Goal: Task Accomplishment & Management: Complete application form

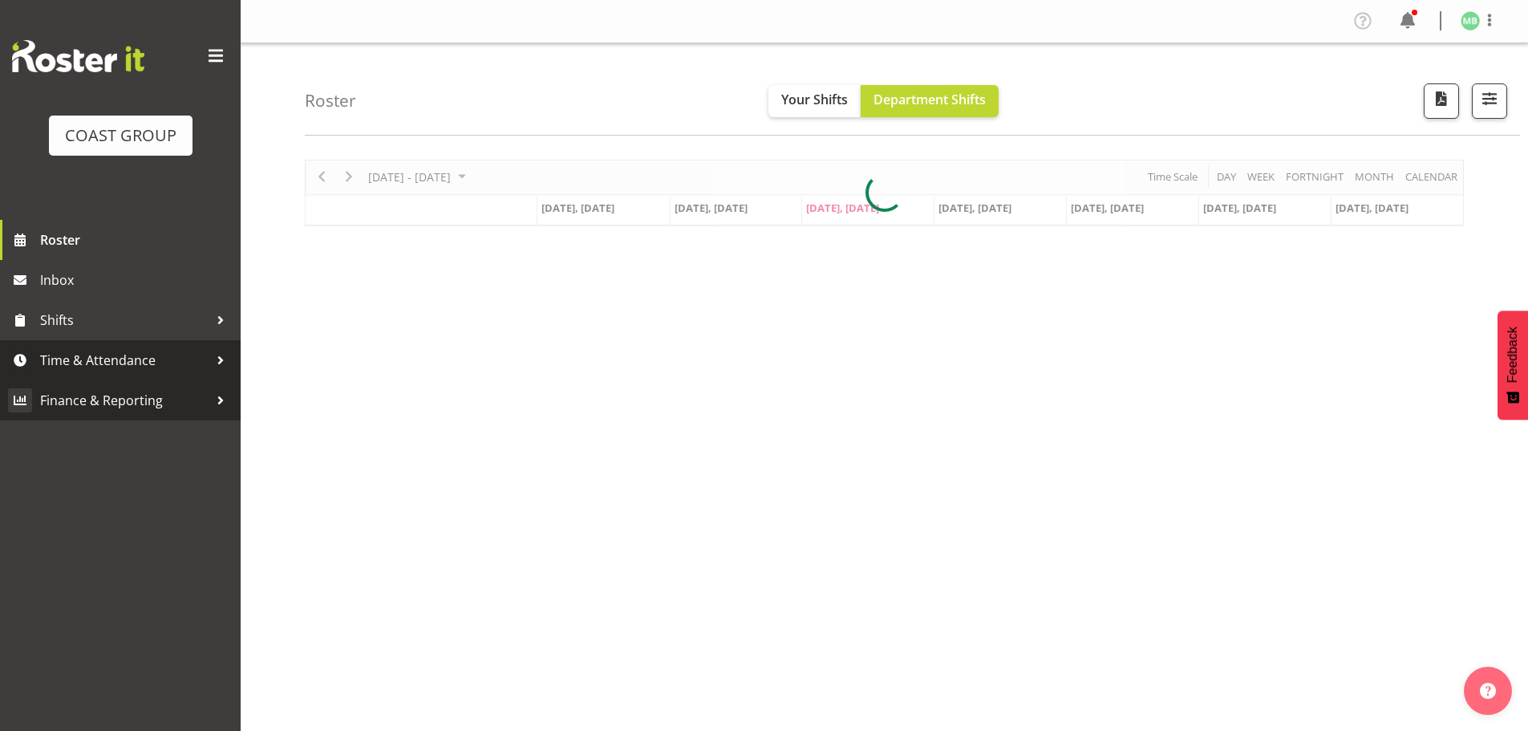
drag, startPoint x: 115, startPoint y: 356, endPoint x: 103, endPoint y: 396, distance: 41.6
click at [115, 356] on span "Time & Attendance" at bounding box center [124, 360] width 168 height 24
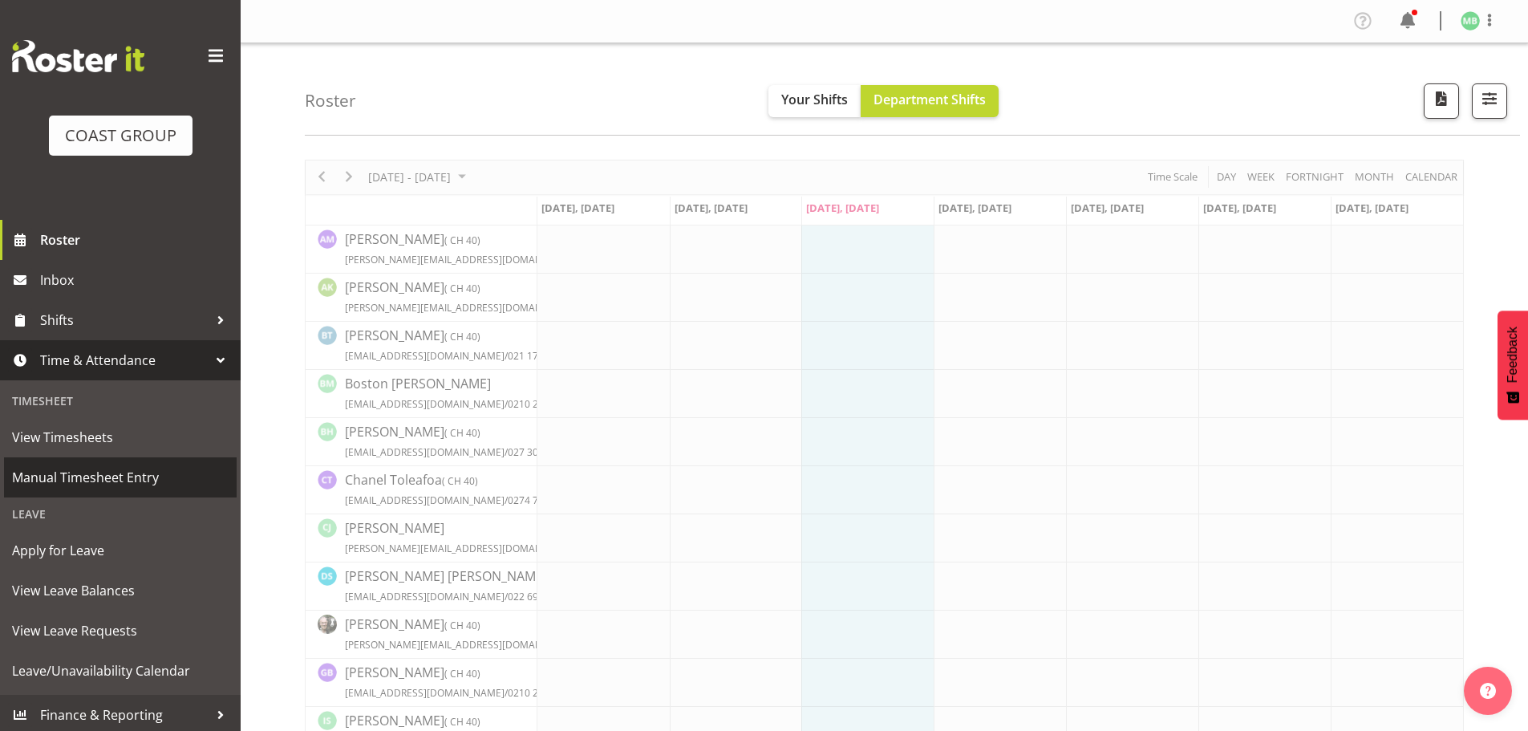
click at [101, 472] on span "Manual Timesheet Entry" at bounding box center [120, 477] width 217 height 24
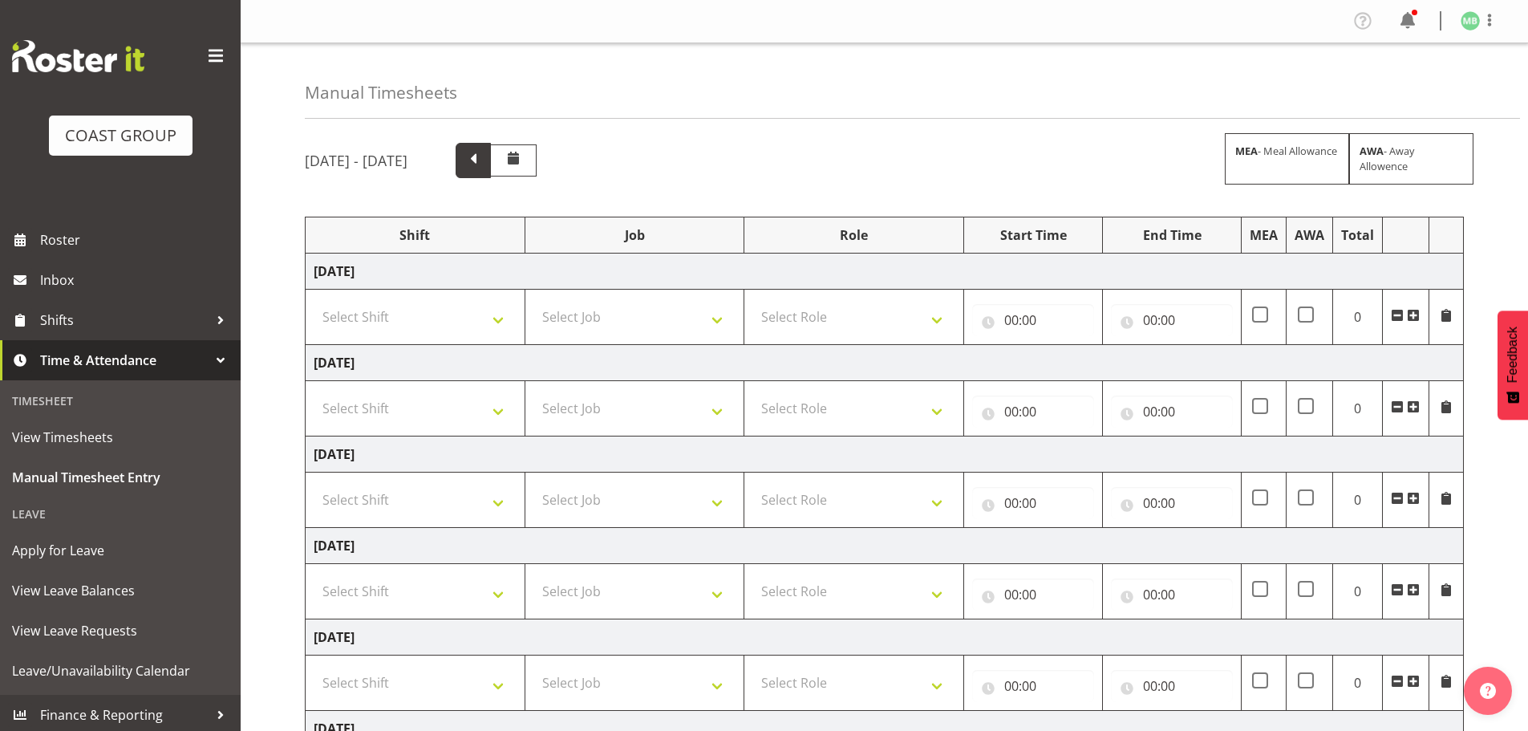
click at [484, 158] on span at bounding box center [473, 158] width 21 height 21
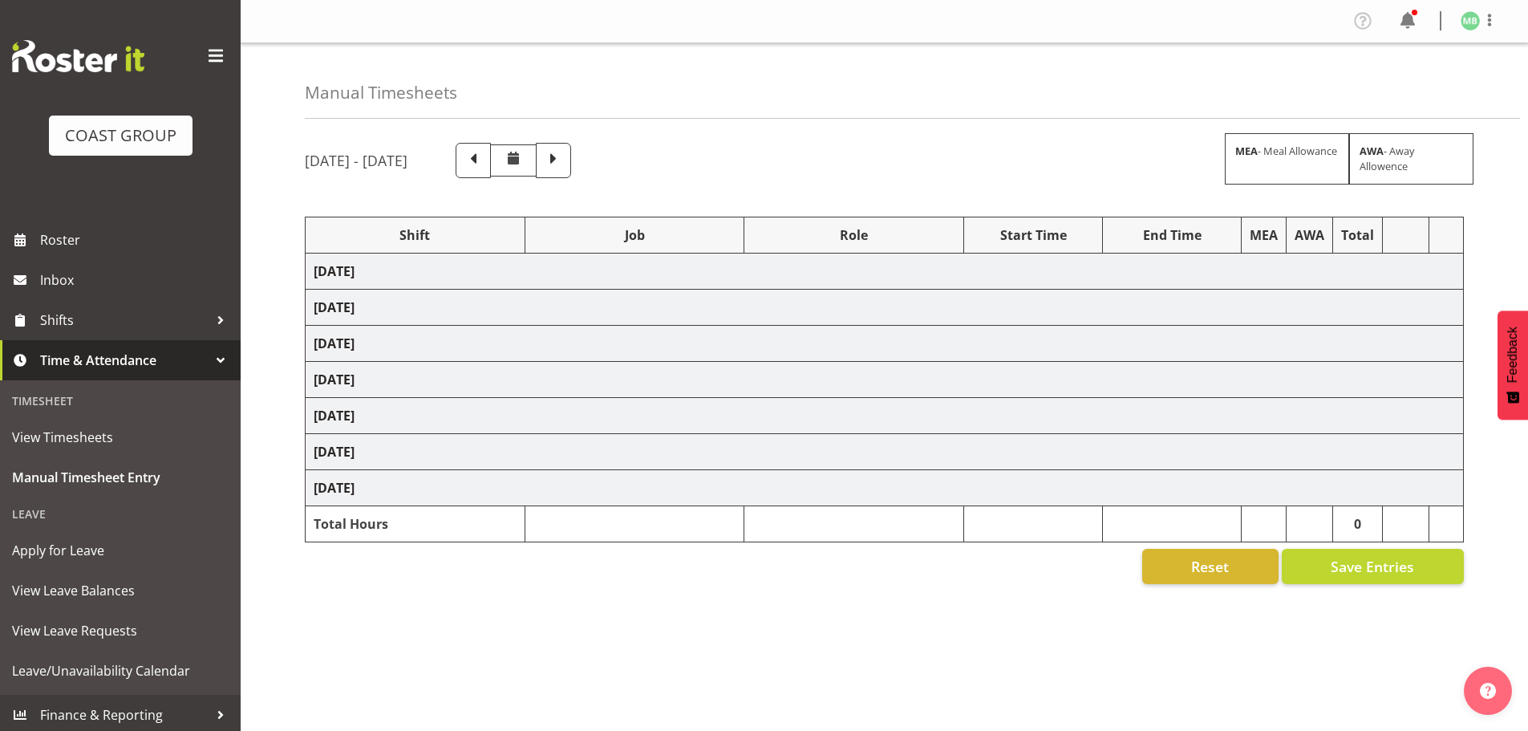
select select "16481"
select select "9465"
select select "16481"
select select "9465"
select select "16481"
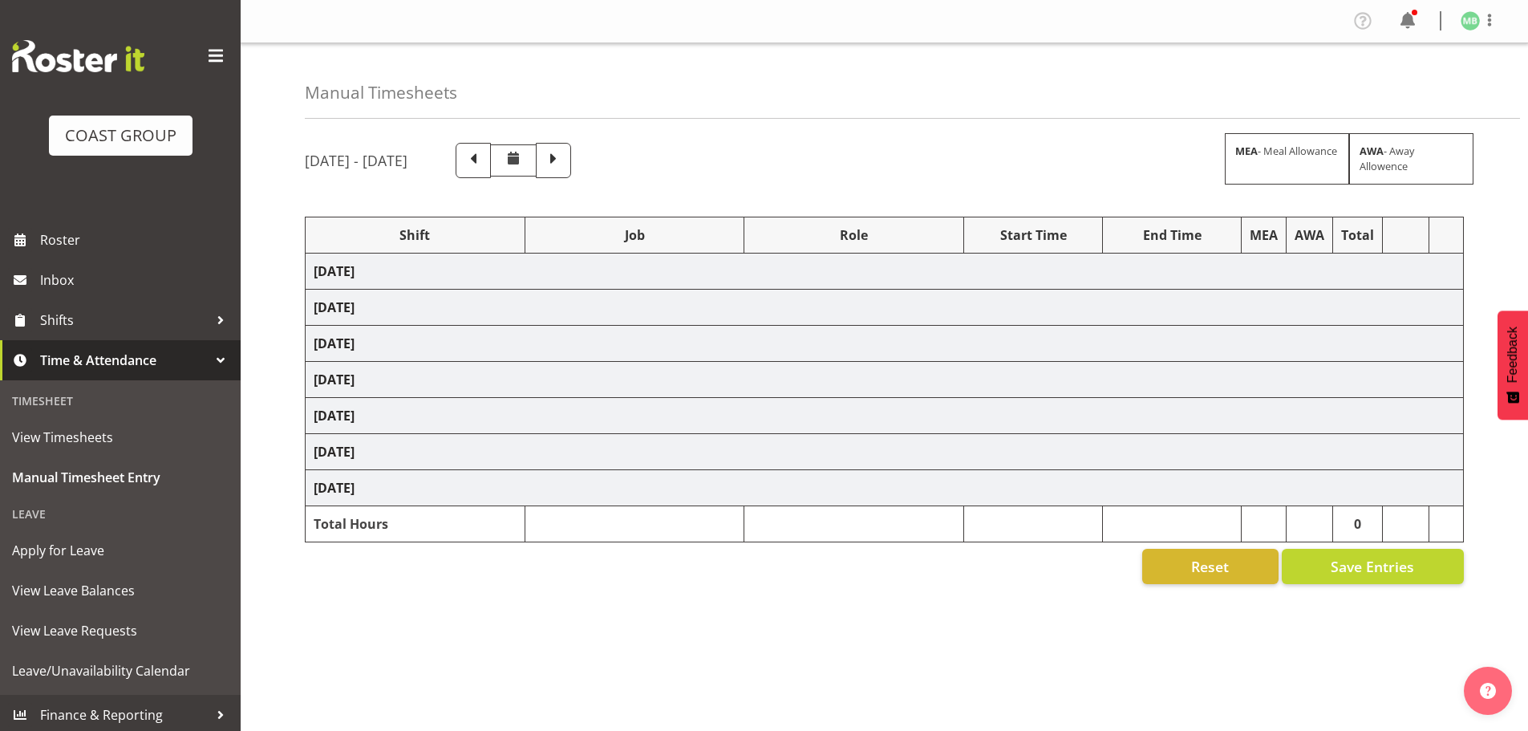
select select "9465"
select select "16481"
select select "9465"
select select "16481"
select select "9465"
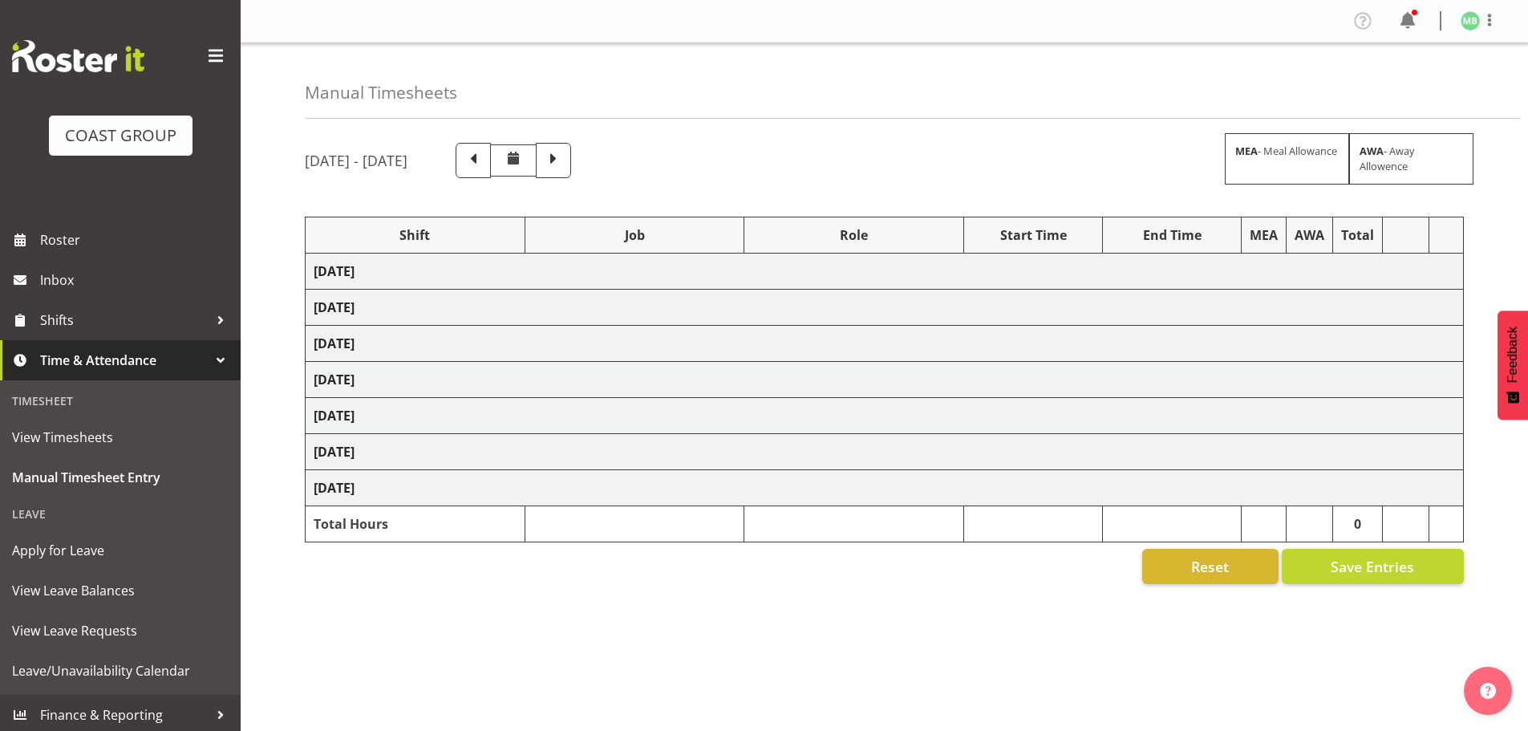
select select "16481"
select select "9465"
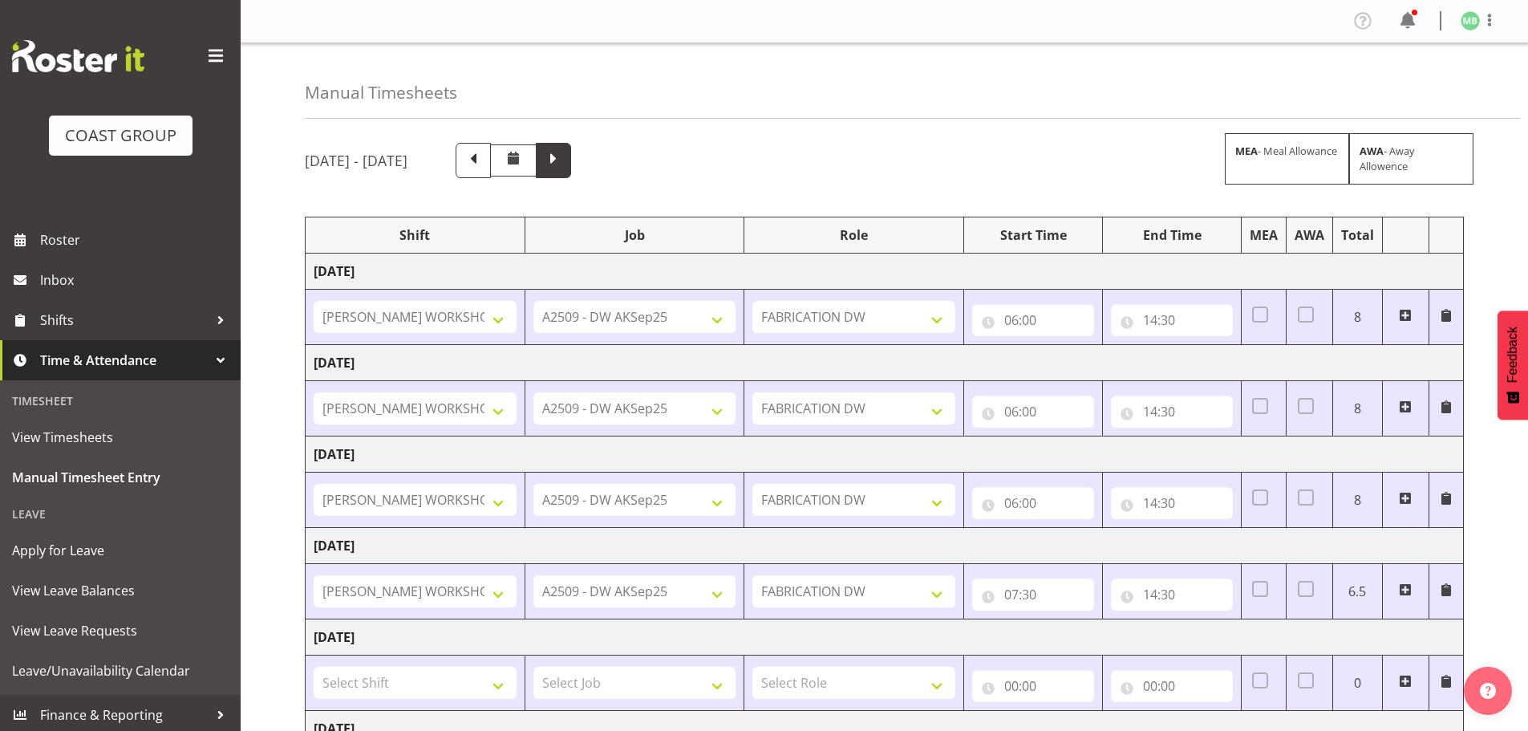
click at [564, 163] on span at bounding box center [553, 158] width 21 height 21
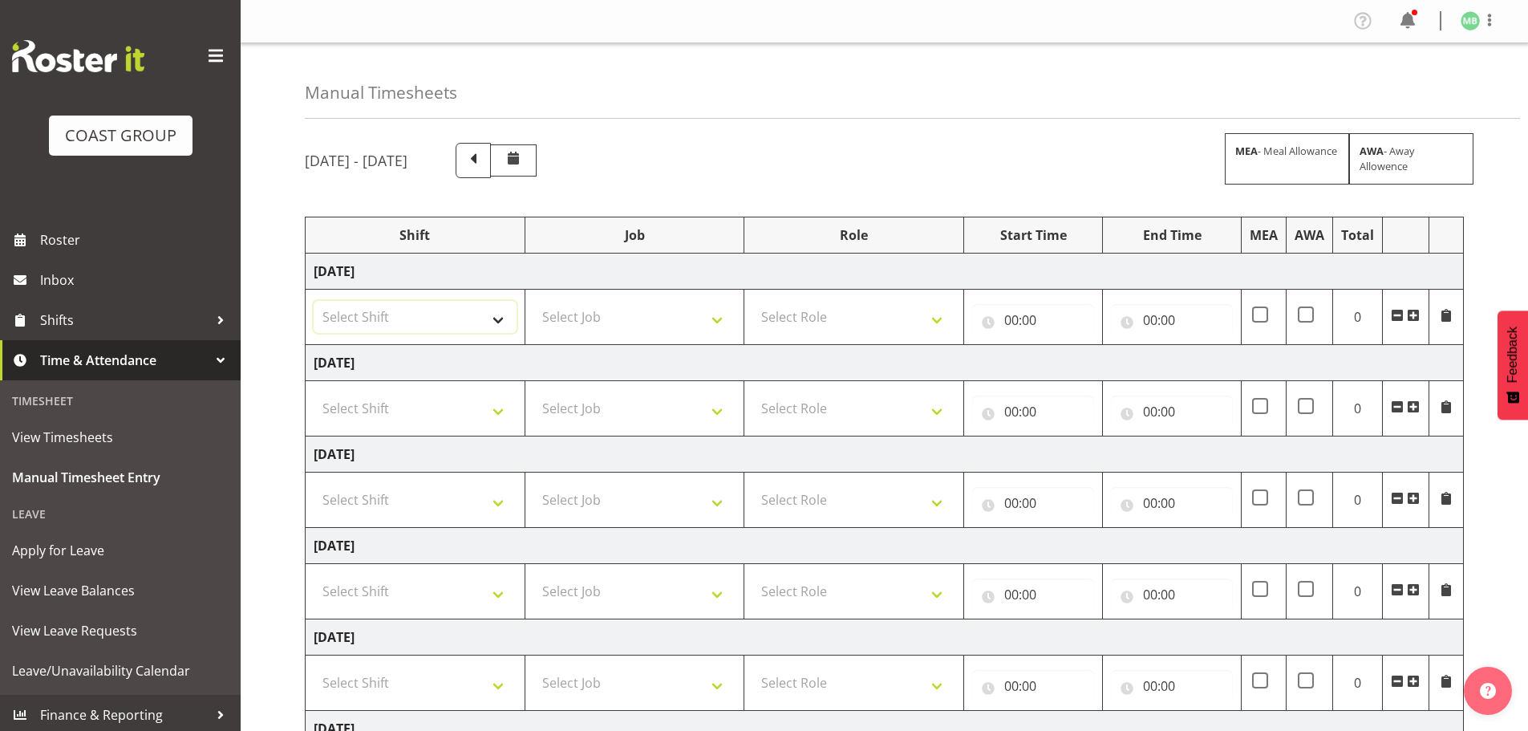
click at [397, 318] on select "Select Shift AKL SIGN ADMIN1 (LEAVE ALONE, DONT MAKE INACTIVE) DW ACCOUNT MANAG…" at bounding box center [415, 317] width 203 height 32
select select "16481"
click at [314, 301] on select "Select Shift AKL SIGN ADMIN1 (LEAVE ALONE, DONT MAKE INACTIVE) DW ACCOUNT MANAG…" at bounding box center [415, 317] width 203 height 32
click at [573, 317] on select "Select Job 1 Carlton Events 1 [PERSON_NAME][GEOGRAPHIC_DATA] 1 [PERSON_NAME][GE…" at bounding box center [634, 317] width 203 height 32
click at [625, 309] on select "Select Job 1 Carlton Events 1 [PERSON_NAME][GEOGRAPHIC_DATA] 1 [PERSON_NAME][GE…" at bounding box center [634, 317] width 203 height 32
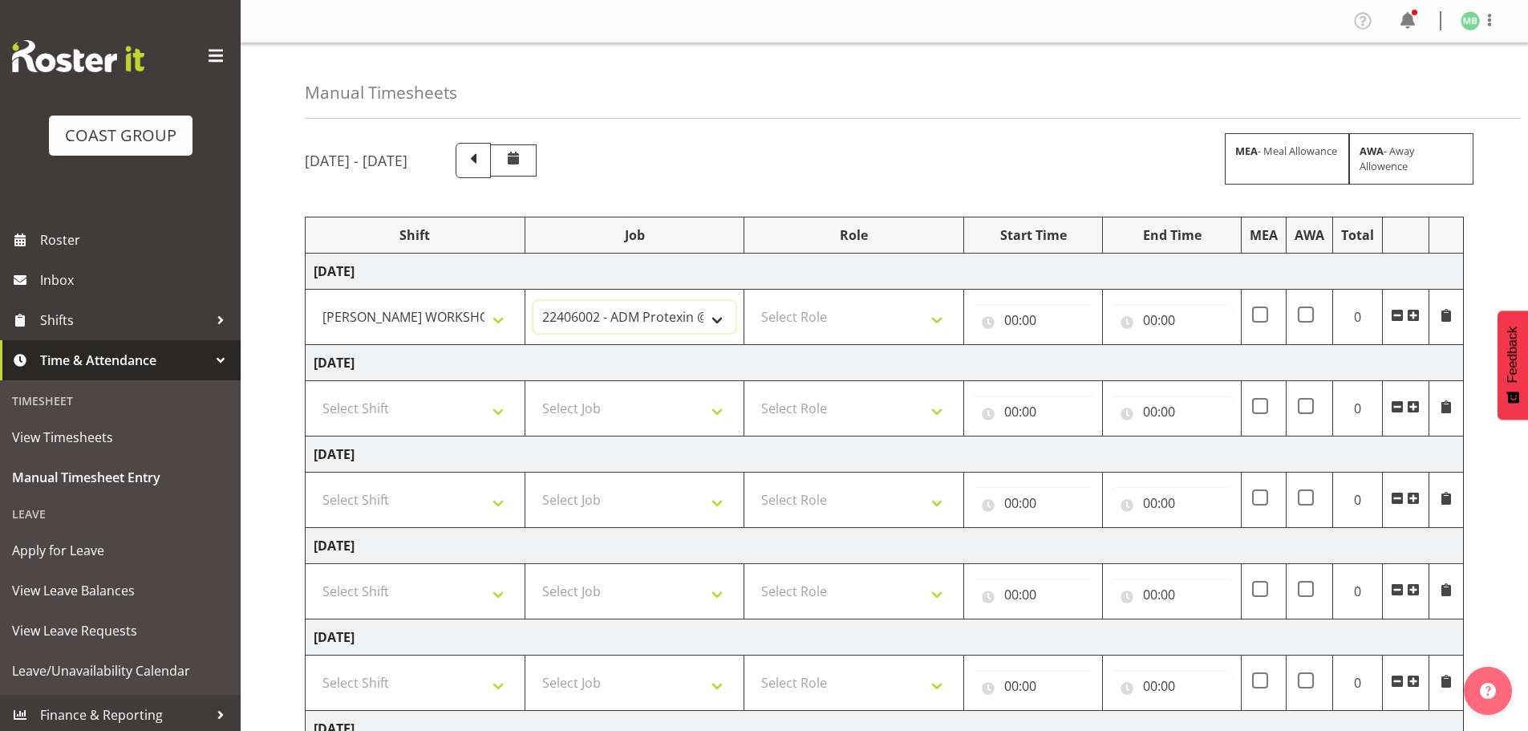
click at [625, 309] on select "1 Carlton Events 1 [PERSON_NAME] 1 [PERSON_NAME][GEOGRAPHIC_DATA] 1 EHS WAREHOU…" at bounding box center [634, 317] width 203 height 32
select select "9466"
click at [807, 313] on select "Select Role FABRICATION DW" at bounding box center [853, 317] width 203 height 32
select select "543"
click at [752, 301] on select "Select Role FABRICATION DW" at bounding box center [853, 317] width 203 height 32
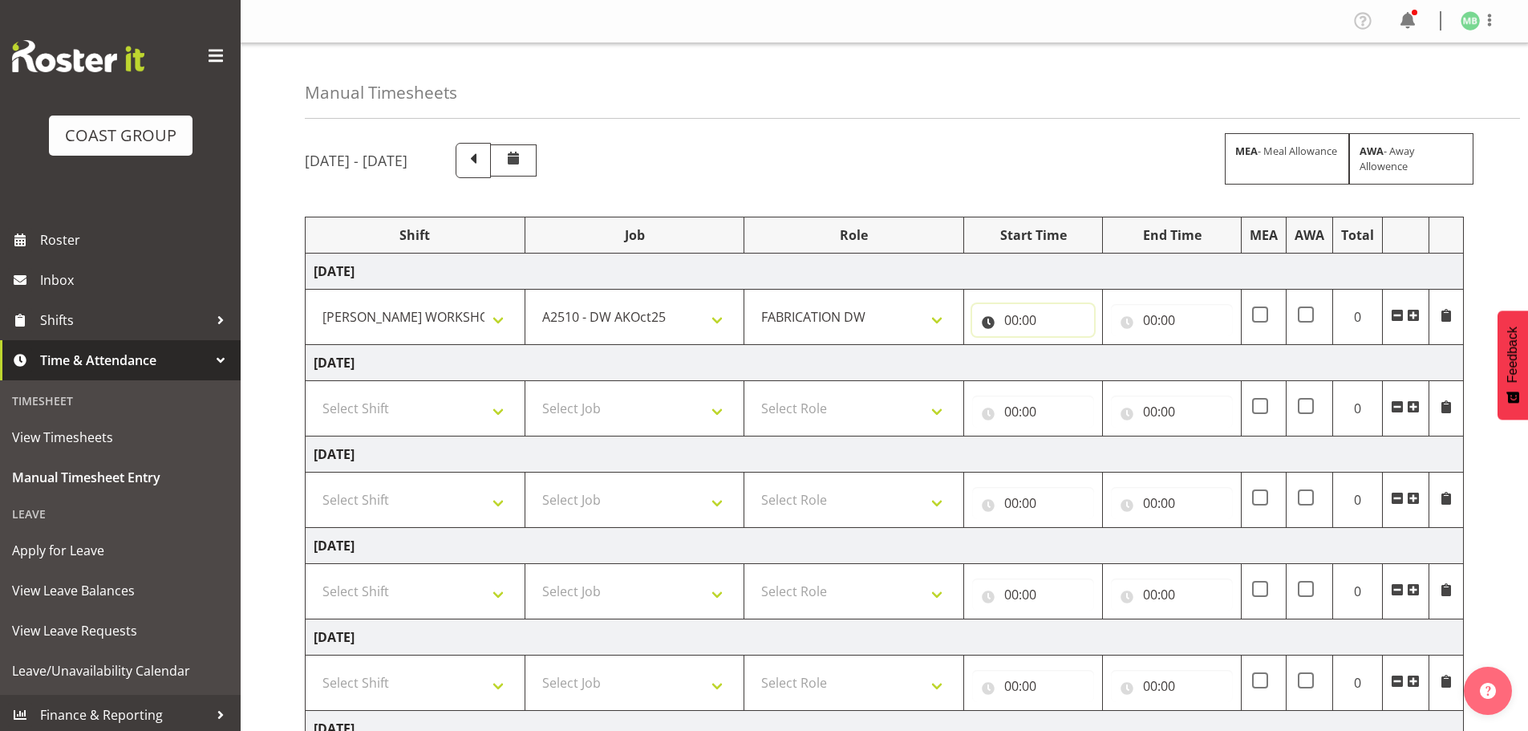
click at [1013, 318] on input "00:00" at bounding box center [1033, 320] width 122 height 32
click at [1079, 363] on select "00 01 02 03 04 05 06 07 08 09 10 11 12 13 14 15 16 17 18 19 20 21 22 23" at bounding box center [1081, 362] width 36 height 32
select select "6"
click at [1063, 346] on select "00 01 02 03 04 05 06 07 08 09 10 11 12 13 14 15 16 17 18 19 20 21 22 23" at bounding box center [1081, 362] width 36 height 32
type input "06:00"
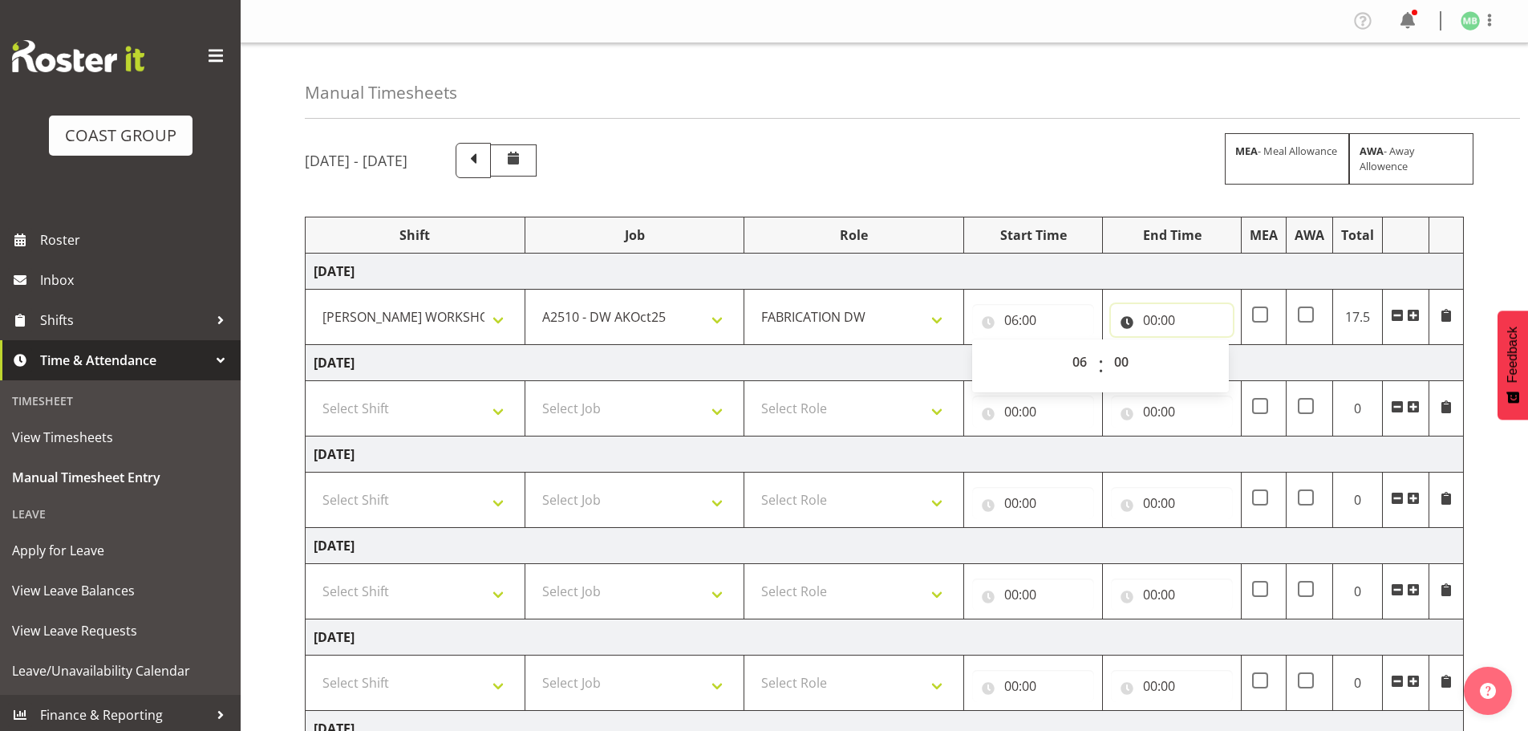
click at [1153, 321] on input "00:00" at bounding box center [1172, 320] width 122 height 32
click at [1218, 365] on select "00 01 02 03 04 05 06 07 08 09 10 11 12 13 14 15 16 17 18 19 20 21 22 23" at bounding box center [1220, 362] width 36 height 32
select select "14"
click at [1202, 346] on select "00 01 02 03 04 05 06 07 08 09 10 11 12 13 14 15 16 17 18 19 20 21 22 23" at bounding box center [1220, 362] width 36 height 32
type input "14:00"
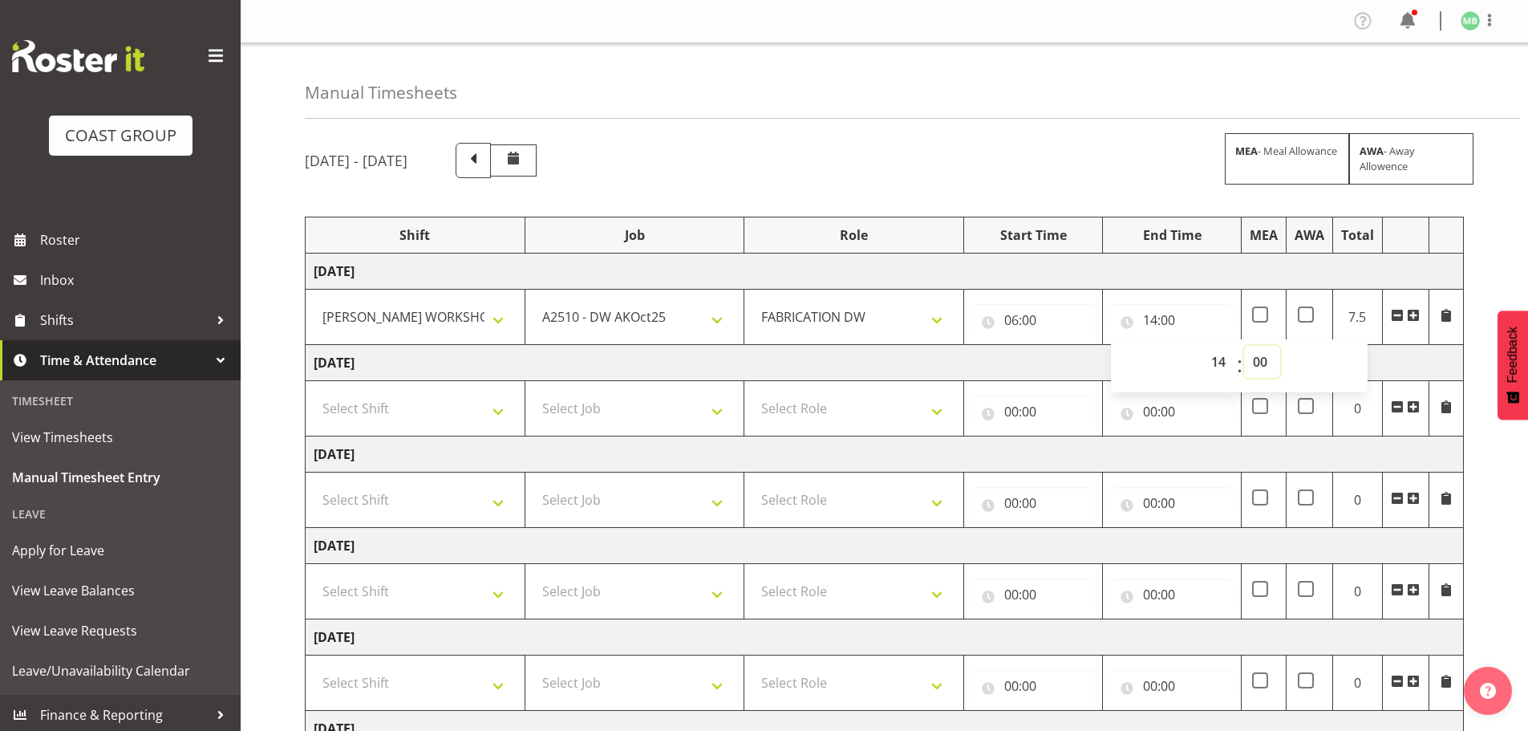
click at [1265, 364] on select "00 01 02 03 04 05 06 07 08 09 10 11 12 13 14 15 16 17 18 19 20 21 22 23 24 25 2…" at bounding box center [1262, 362] width 36 height 32
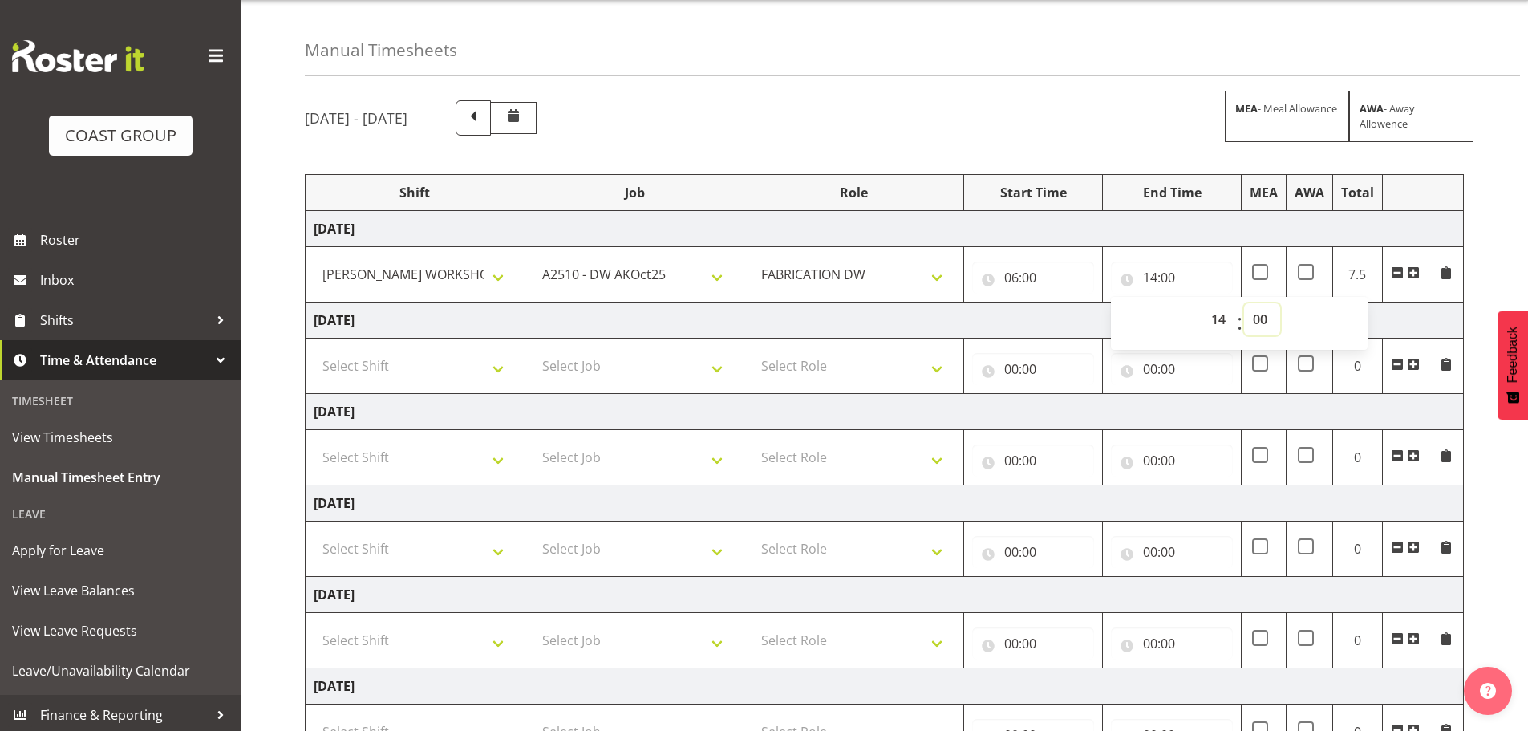
scroll to position [80, 0]
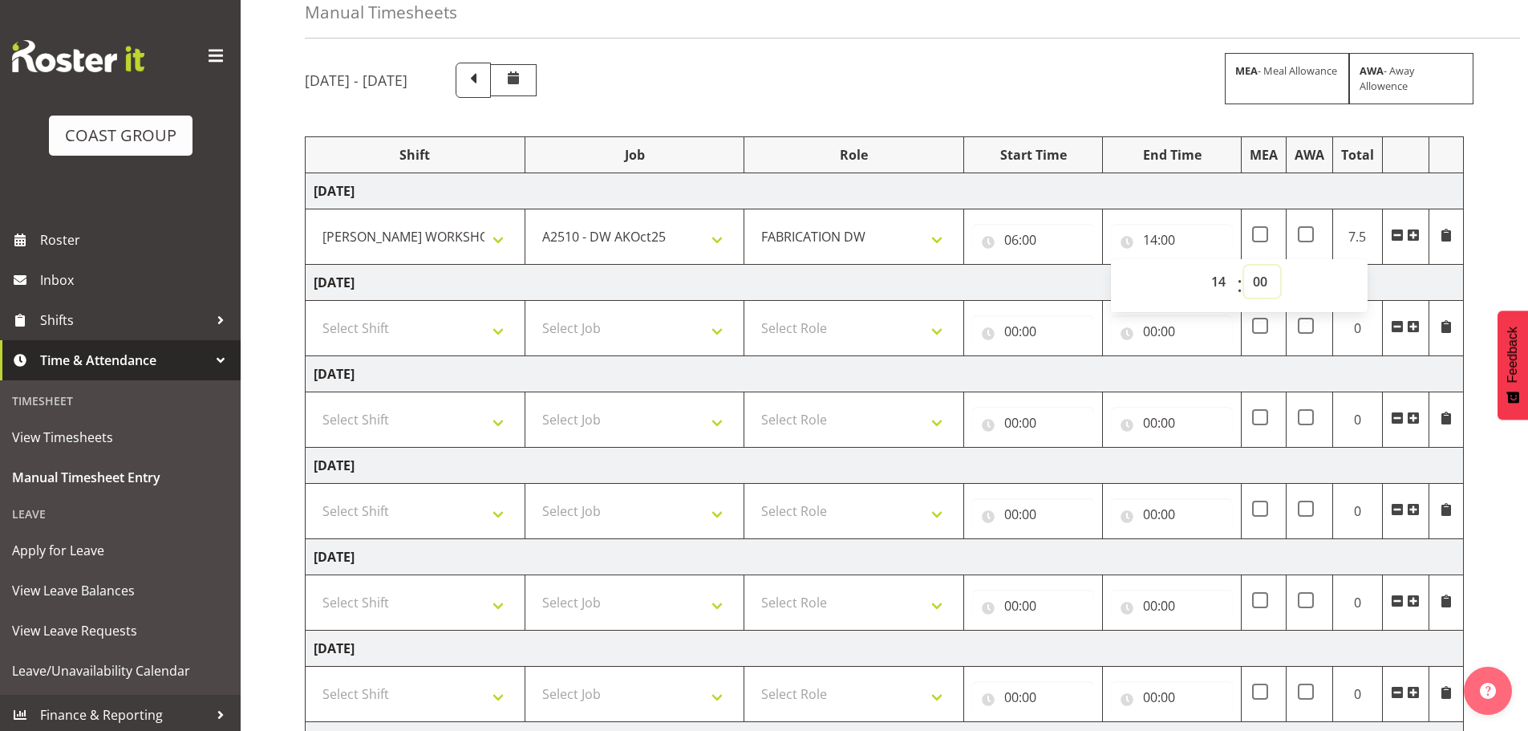
click at [1257, 279] on select "00 01 02 03 04 05 06 07 08 09 10 11 12 13 14 15 16 17 18 19 20 21 22 23 24 25 2…" at bounding box center [1262, 281] width 36 height 32
select select "30"
click at [1244, 265] on select "00 01 02 03 04 05 06 07 08 09 10 11 12 13 14 15 16 17 18 19 20 21 22 23 24 25 2…" at bounding box center [1262, 281] width 36 height 32
type input "14:30"
click at [1033, 75] on div "[DATE] - [DATE] MEA - Meal Allowance AWA - Away Allowence" at bounding box center [884, 80] width 1159 height 35
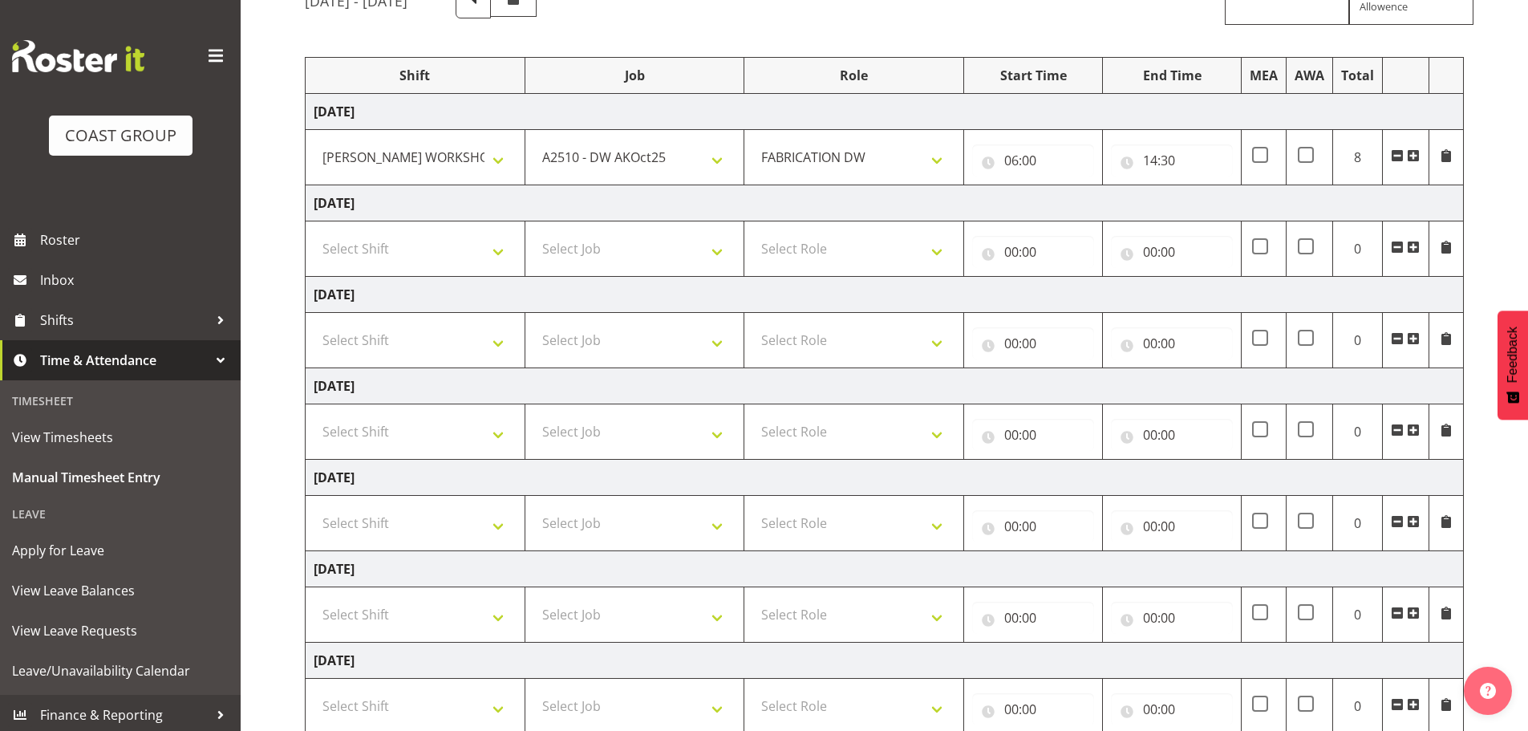
scroll to position [265, 0]
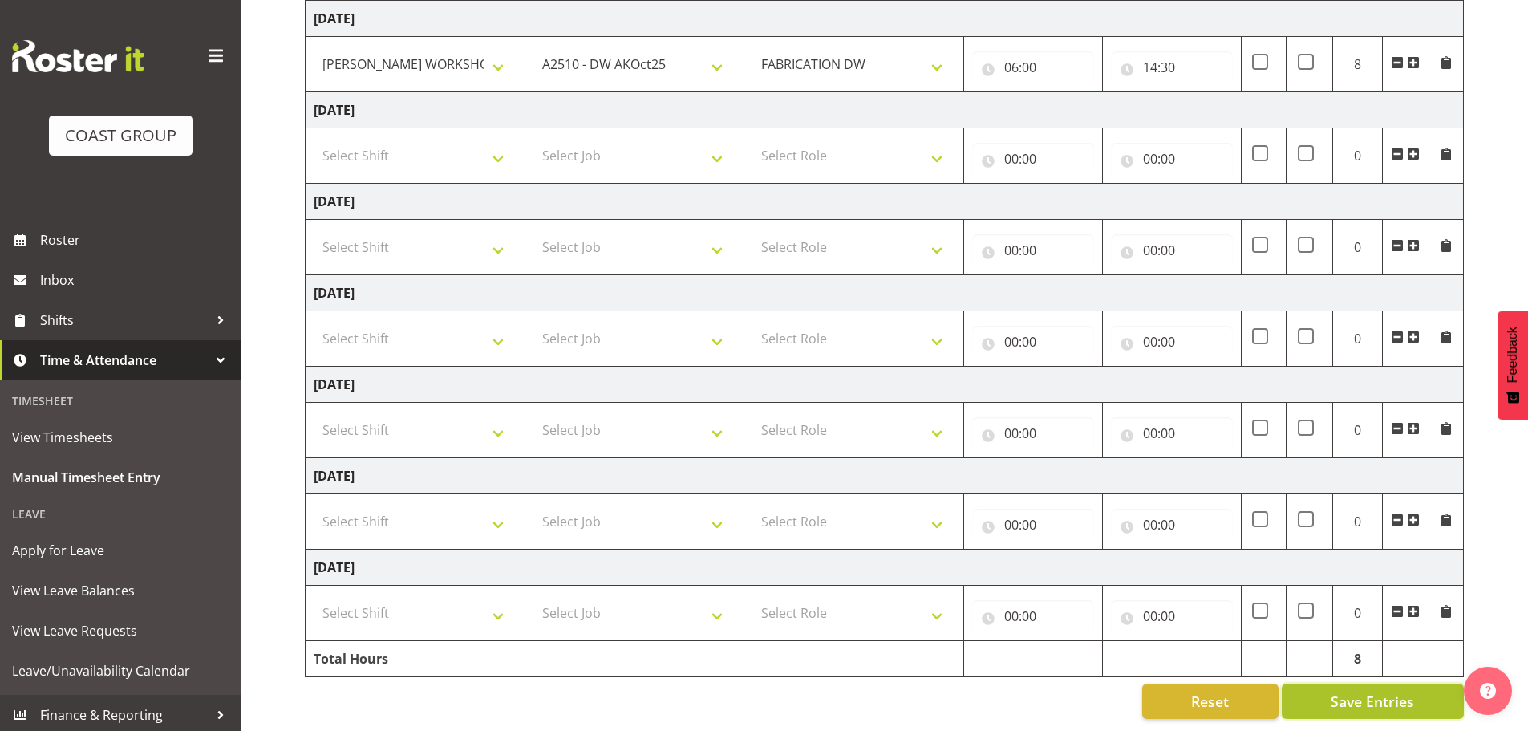
click at [1369, 692] on span "Save Entries" at bounding box center [1372, 701] width 83 height 21
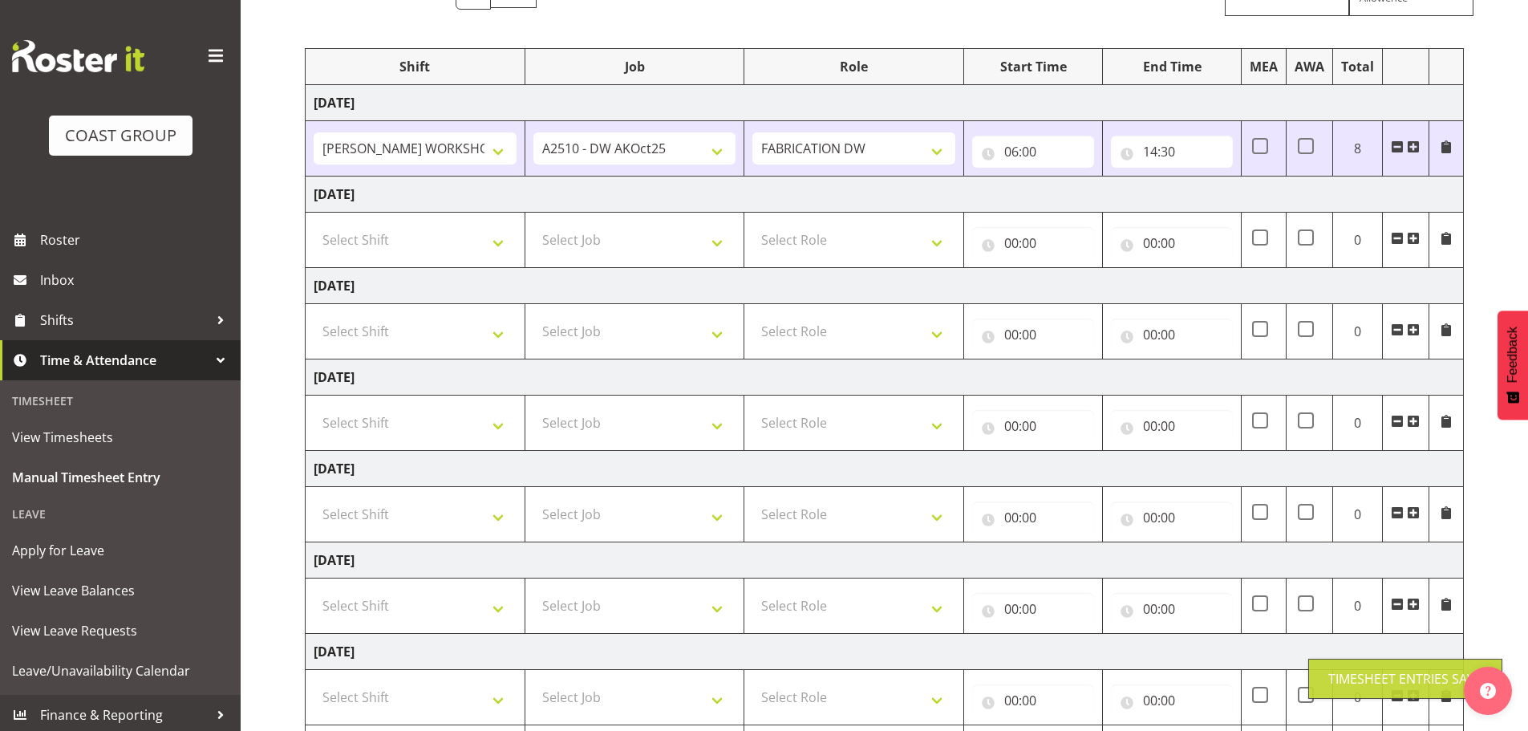
scroll to position [0, 0]
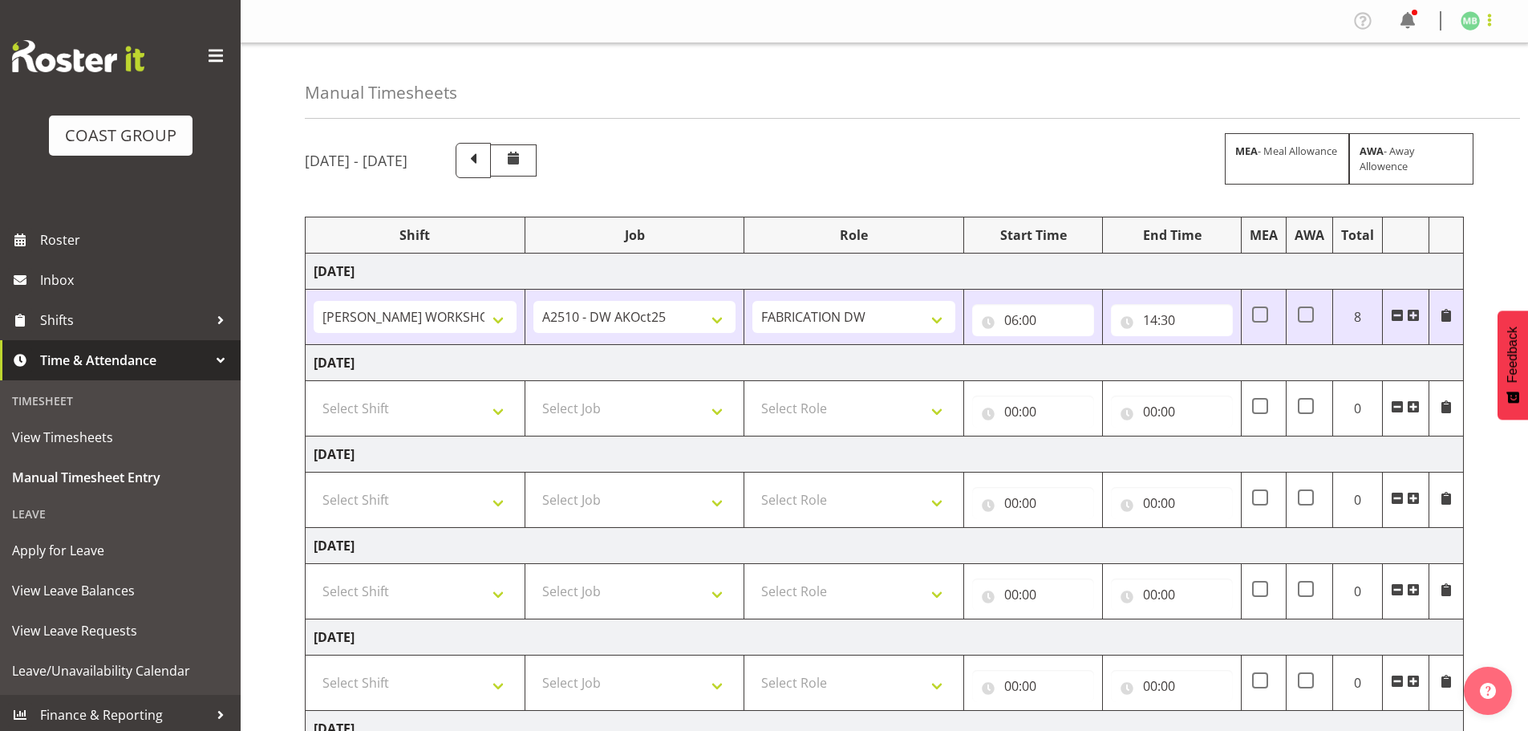
click at [1489, 22] on span at bounding box center [1489, 19] width 19 height 19
click at [1409, 79] on link "Log Out" at bounding box center [1422, 84] width 154 height 29
